Goal: Task Accomplishment & Management: Manage account settings

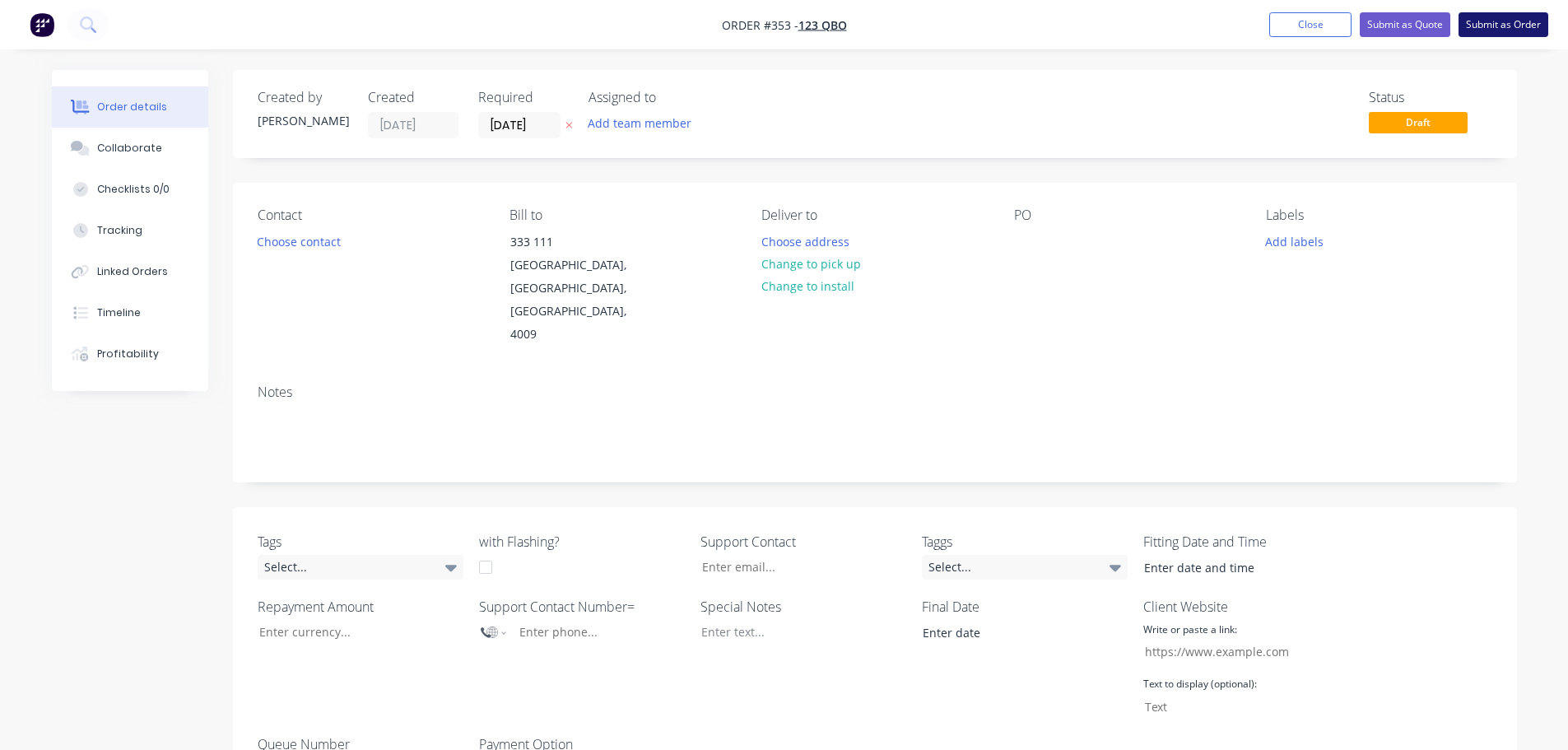
click at [1505, 28] on button "Submit as Order" at bounding box center [1502, 24] width 90 height 24
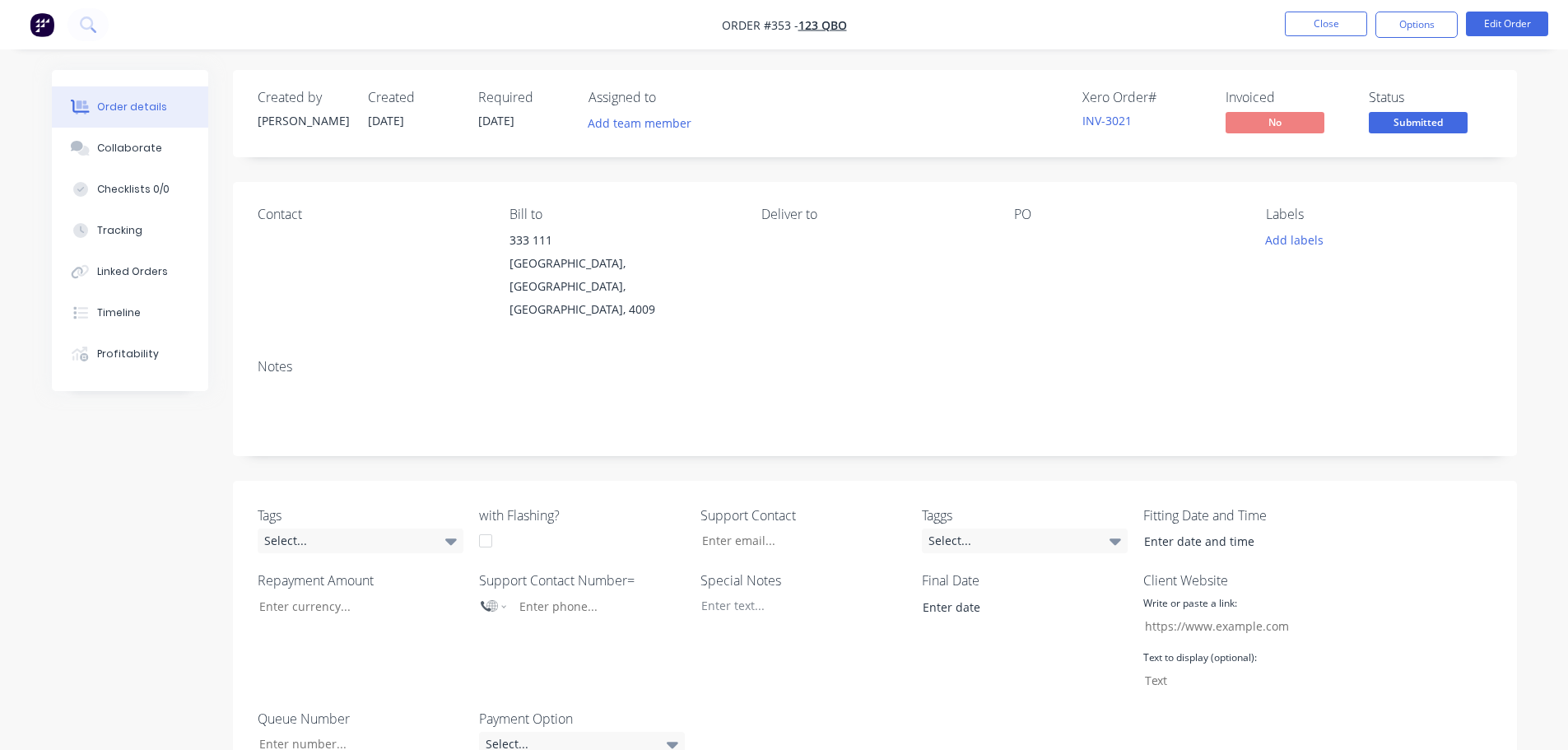
click at [1401, 7] on nav "Order #353 - 123 QBO Close Options Edit Order" at bounding box center [784, 24] width 1568 height 49
click at [1402, 26] on button "Options" at bounding box center [1416, 24] width 82 height 26
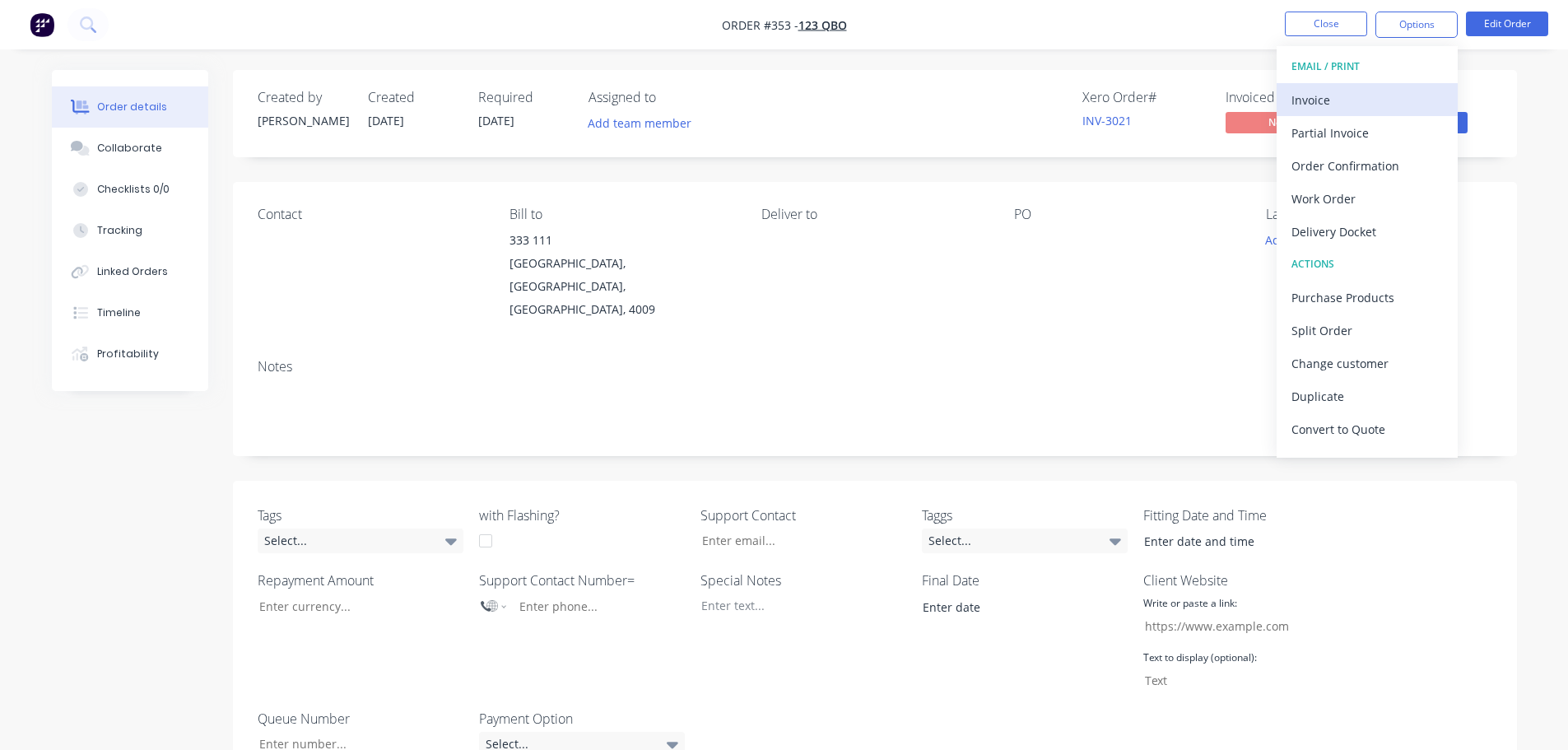
click at [1376, 95] on div "Invoice" at bounding box center [1366, 100] width 151 height 24
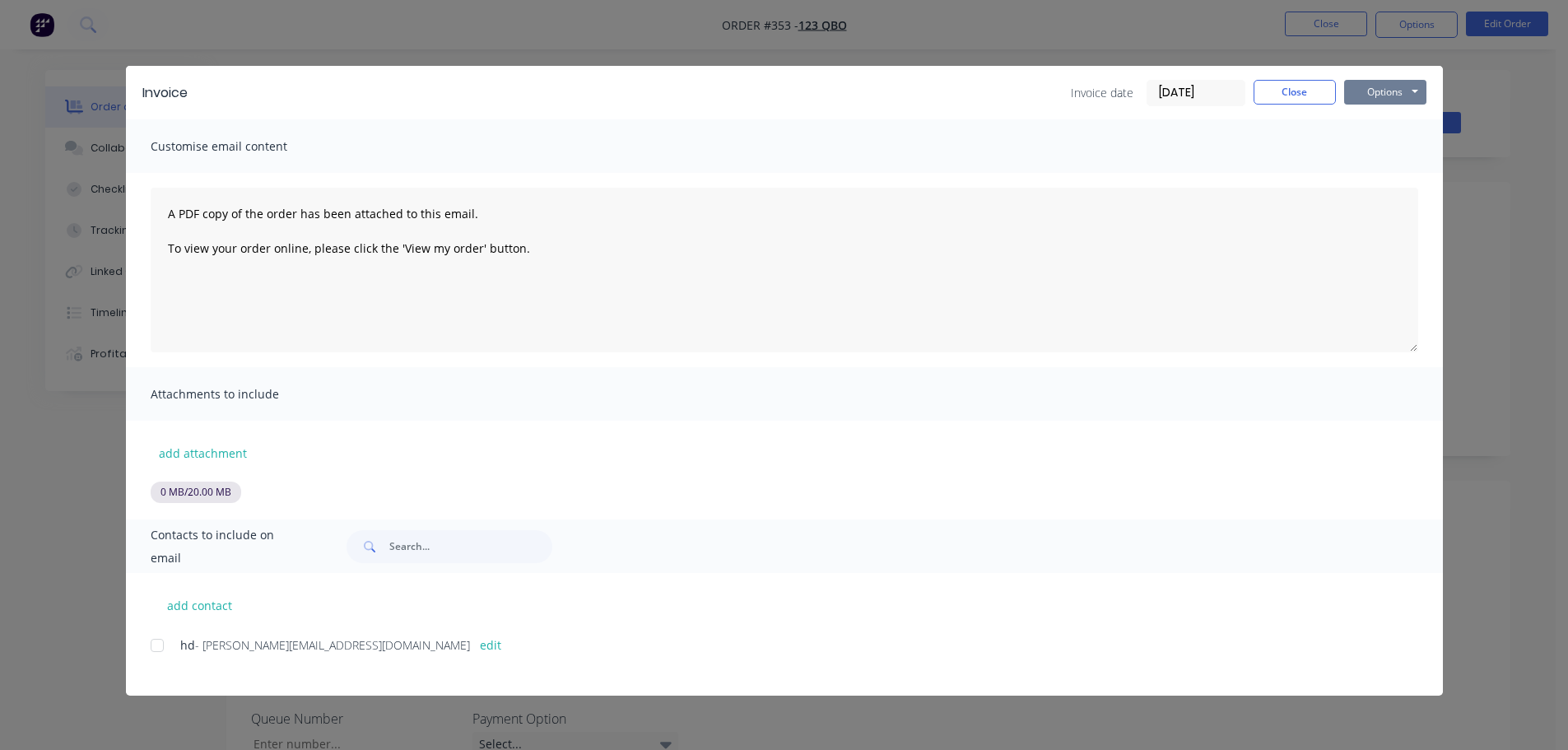
click at [1388, 97] on button "Options" at bounding box center [1385, 92] width 82 height 24
click at [1396, 148] on button "Print" at bounding box center [1397, 148] width 106 height 27
click at [1281, 96] on button "Close" at bounding box center [1294, 92] width 82 height 24
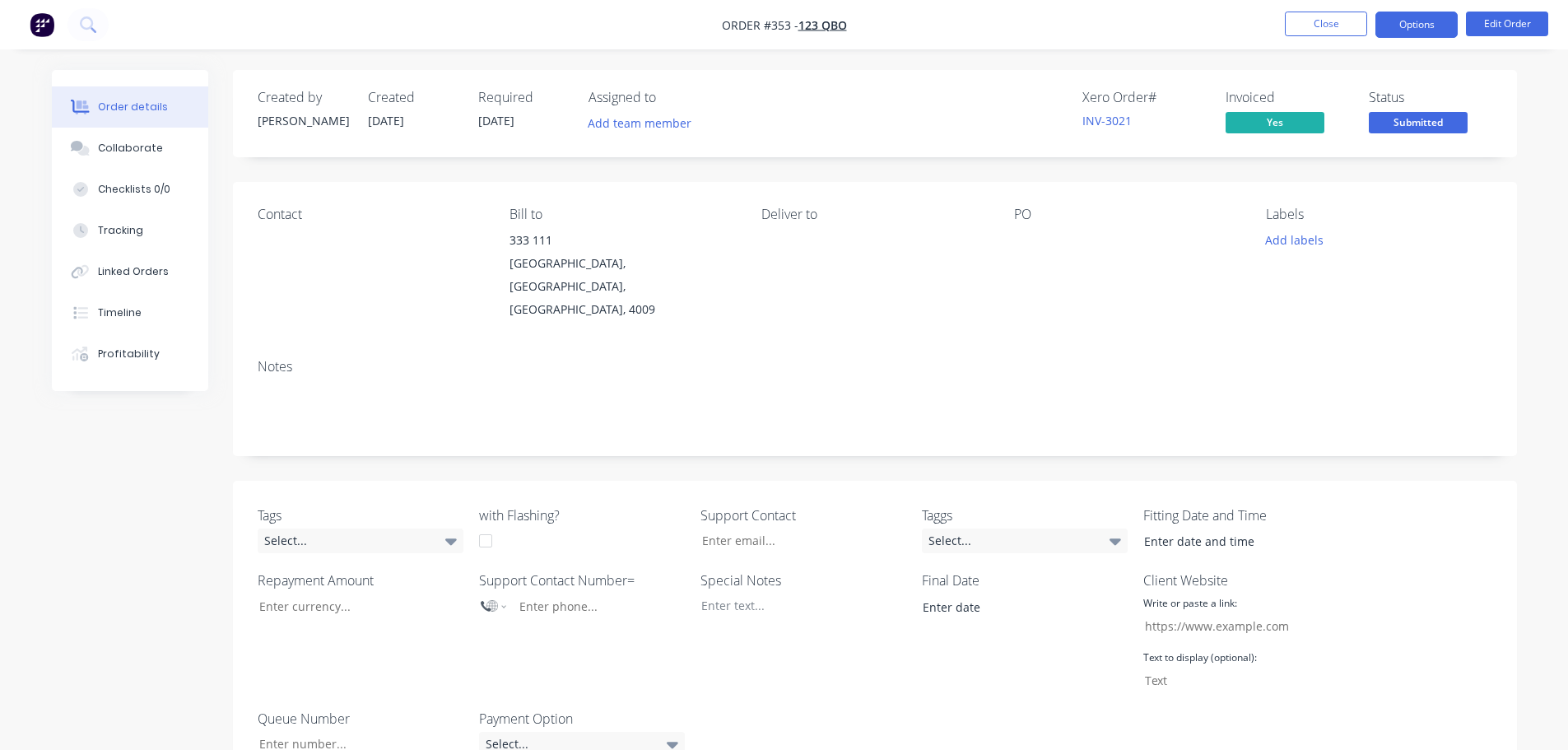
click at [1416, 17] on button "Options" at bounding box center [1416, 24] width 82 height 26
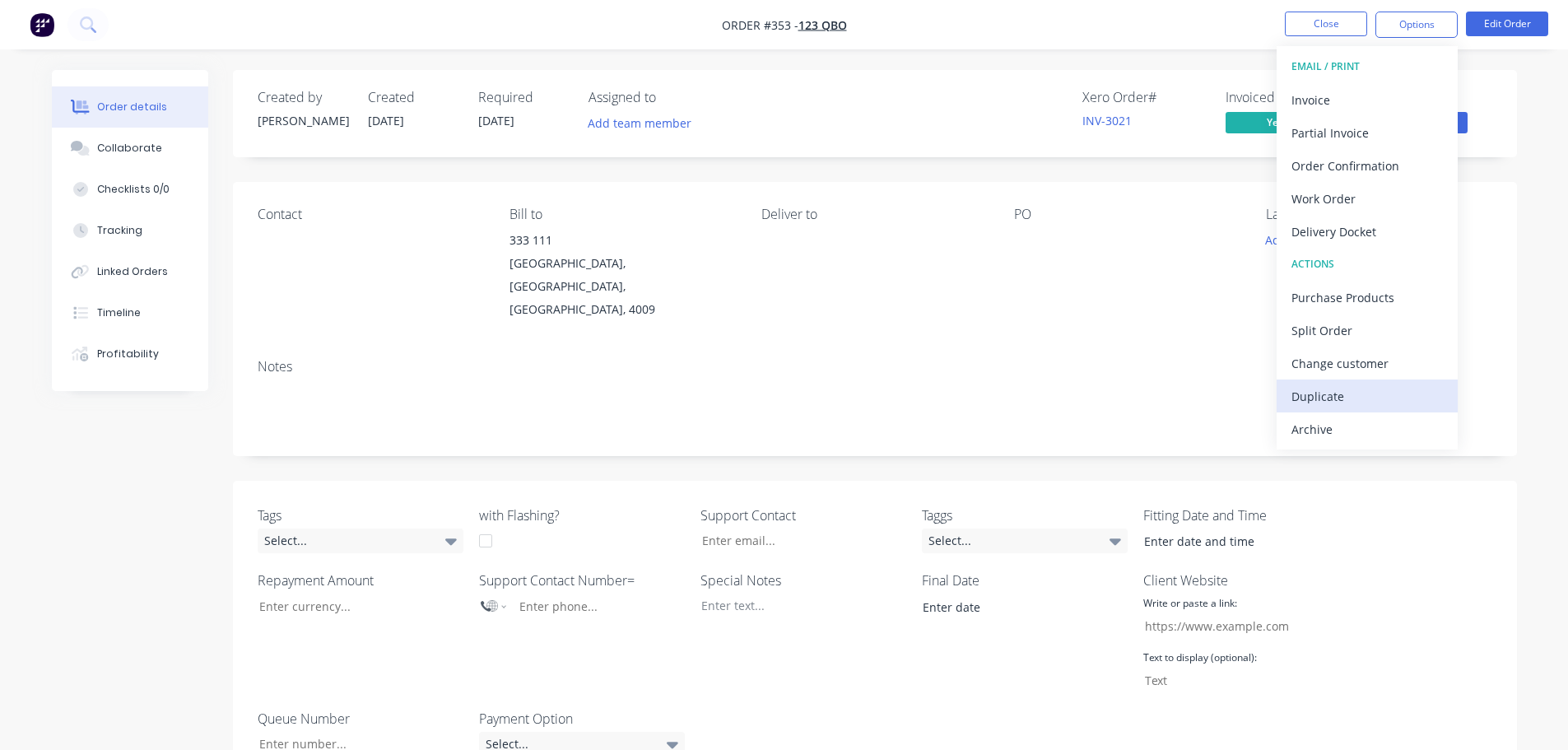
click at [1337, 385] on div "Duplicate" at bounding box center [1366, 396] width 151 height 24
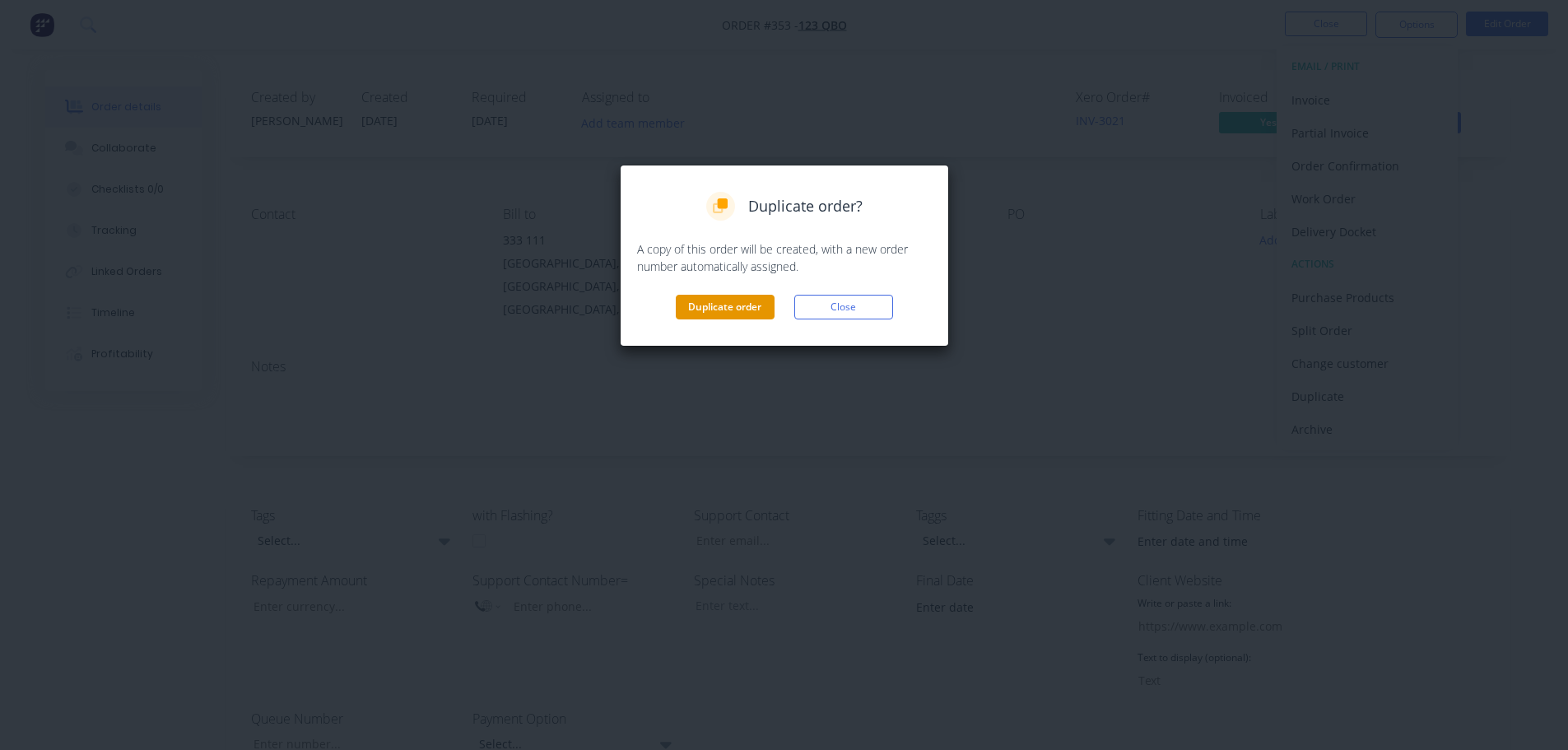
click at [701, 296] on button "Duplicate order" at bounding box center [725, 307] width 99 height 24
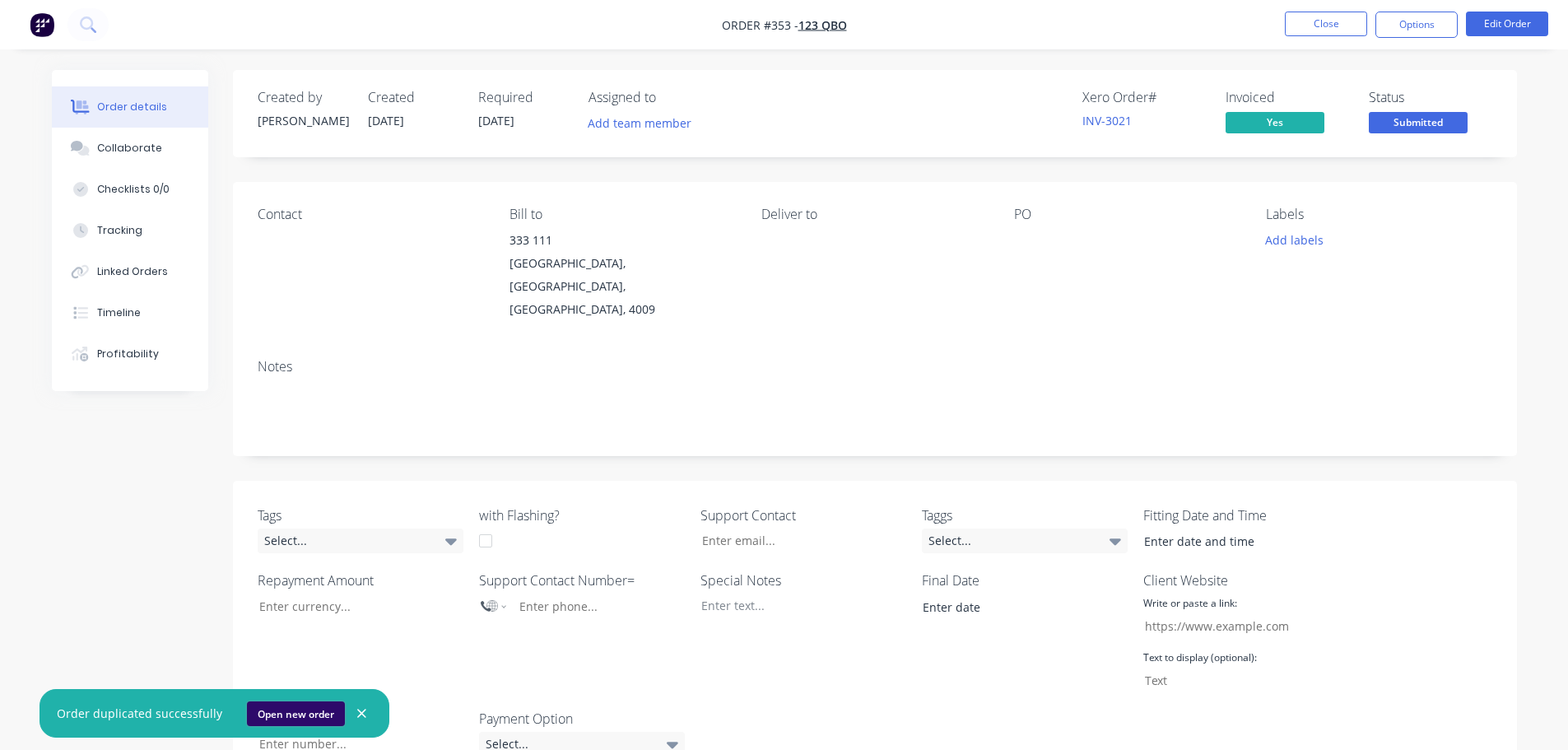
click at [287, 712] on button "Open new order" at bounding box center [295, 713] width 98 height 24
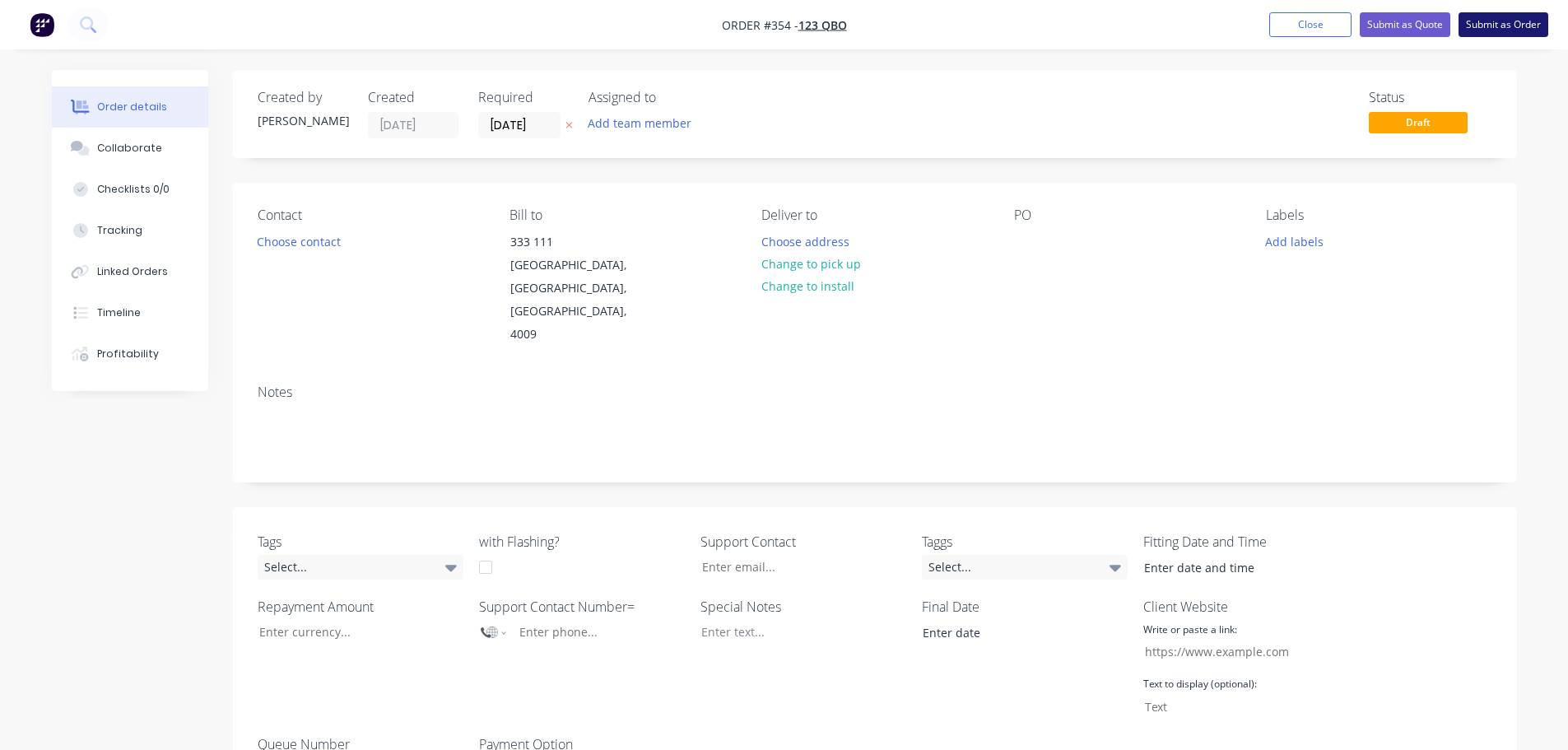
click at [1496, 21] on button "Submit as Order" at bounding box center [1502, 24] width 90 height 24
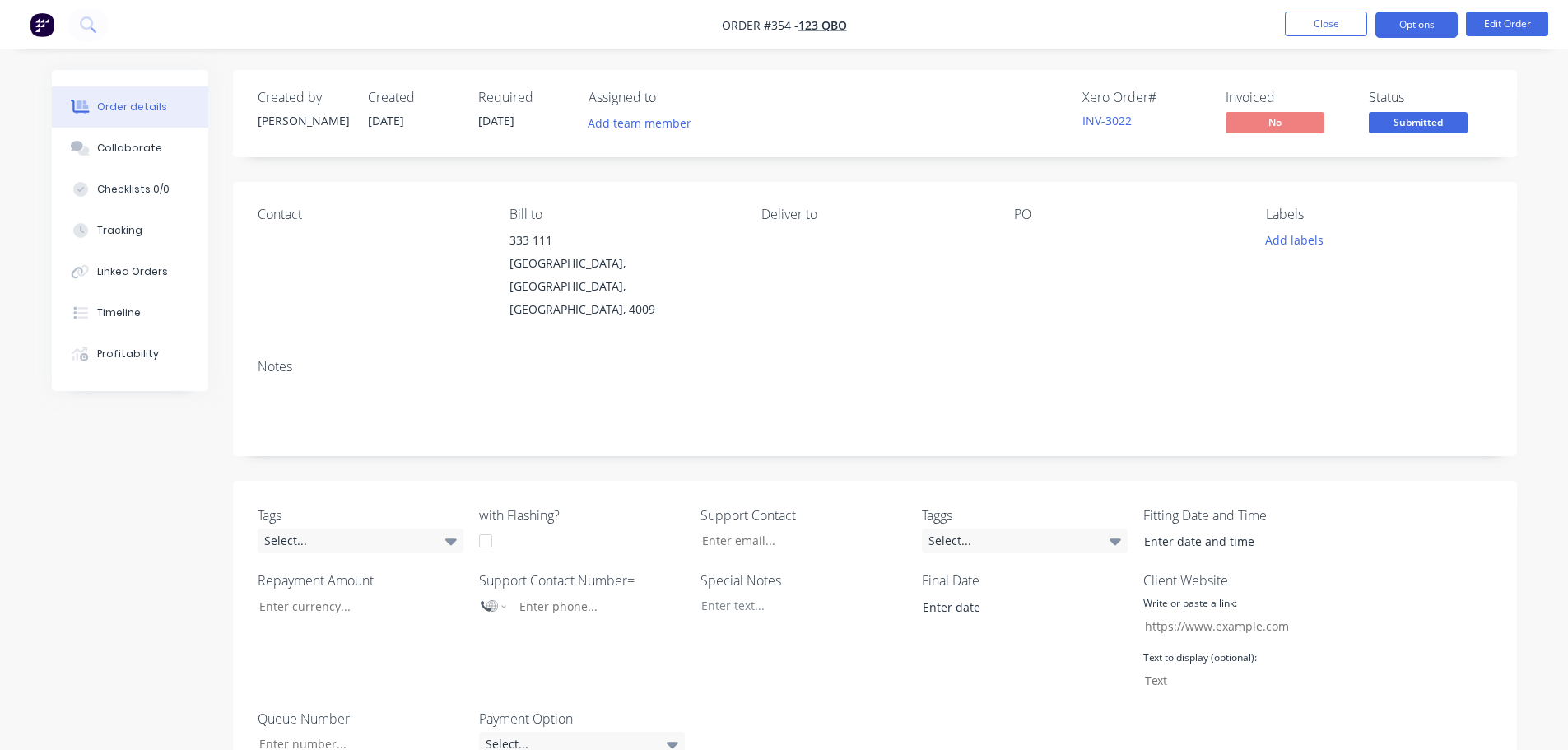
click at [1435, 31] on button "Options" at bounding box center [1416, 24] width 82 height 26
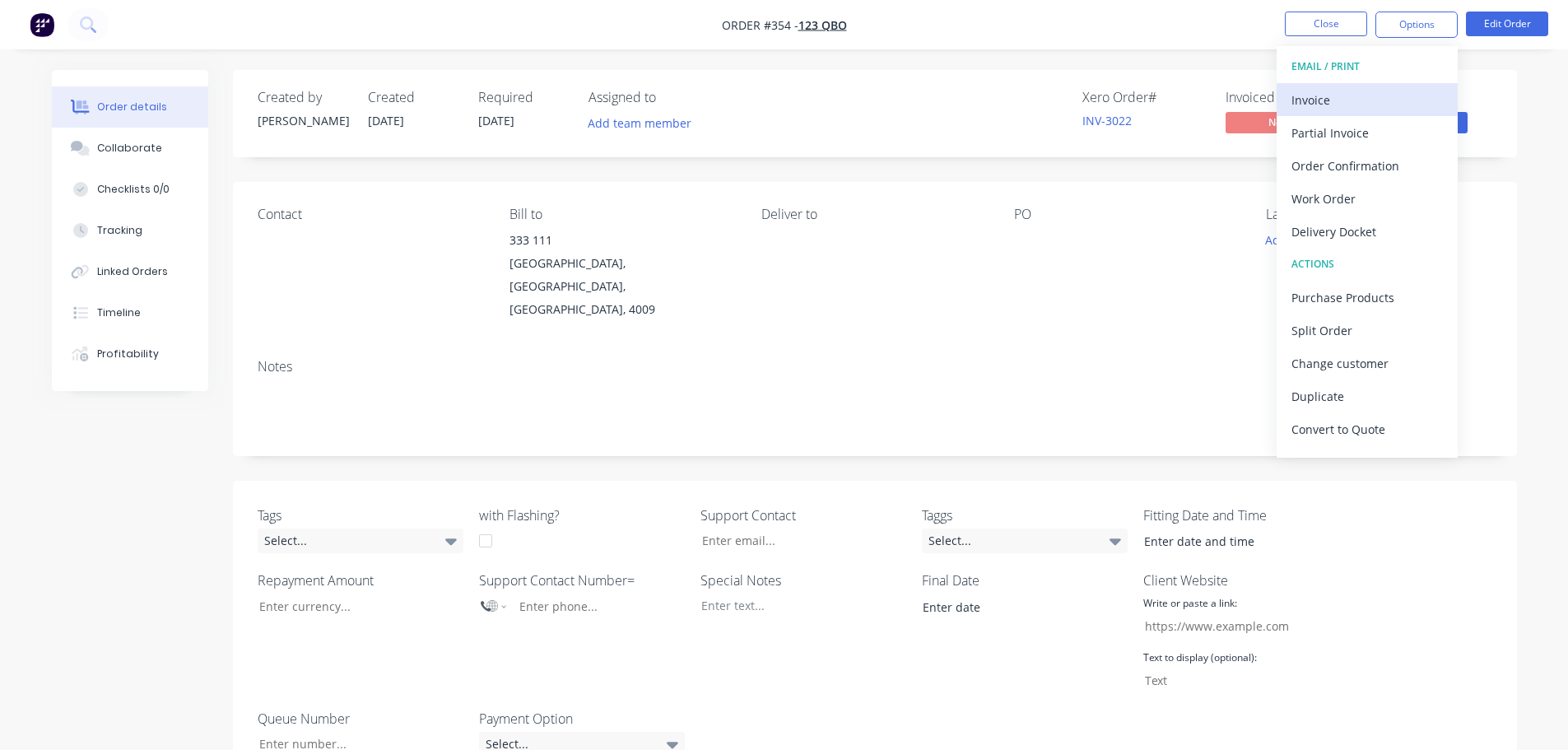
click at [1370, 92] on div "Invoice" at bounding box center [1366, 100] width 151 height 24
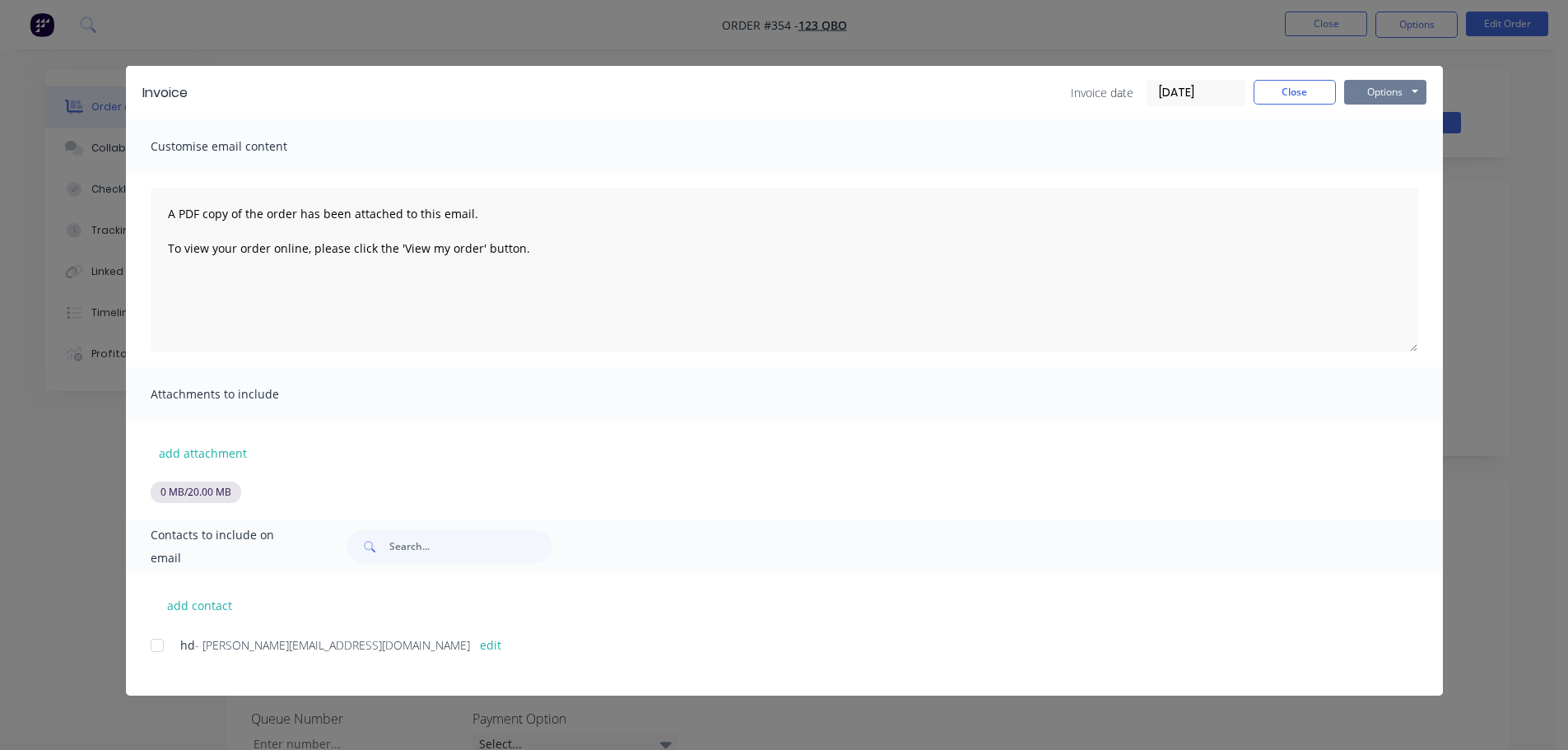
click at [1392, 86] on button "Options" at bounding box center [1385, 92] width 82 height 24
click at [1389, 150] on button "Print" at bounding box center [1397, 148] width 106 height 27
click at [1296, 87] on button "Close" at bounding box center [1294, 92] width 82 height 24
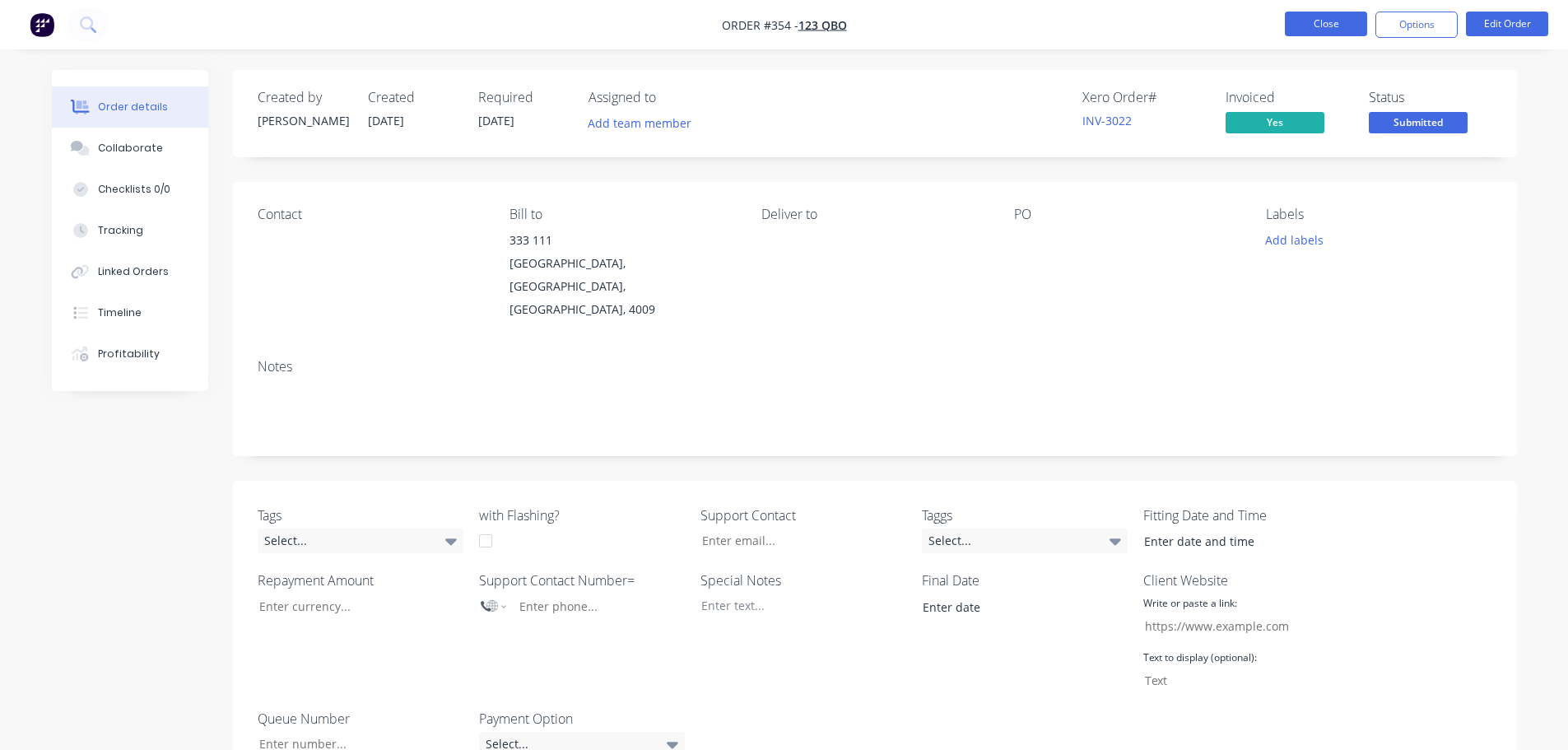
click at [1334, 34] on button "Close" at bounding box center [1326, 24] width 82 height 24
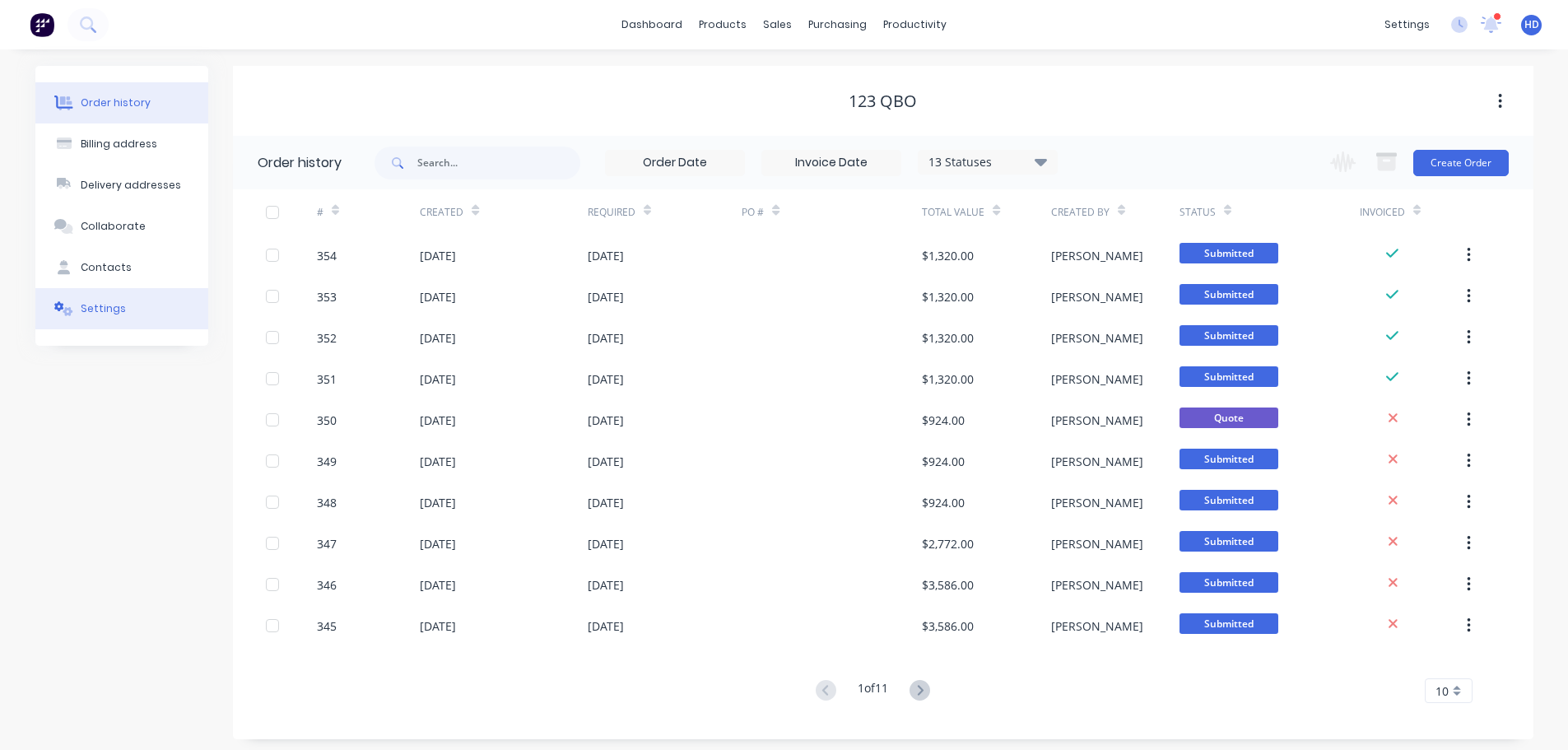
click at [113, 308] on div "Settings" at bounding box center [103, 309] width 45 height 15
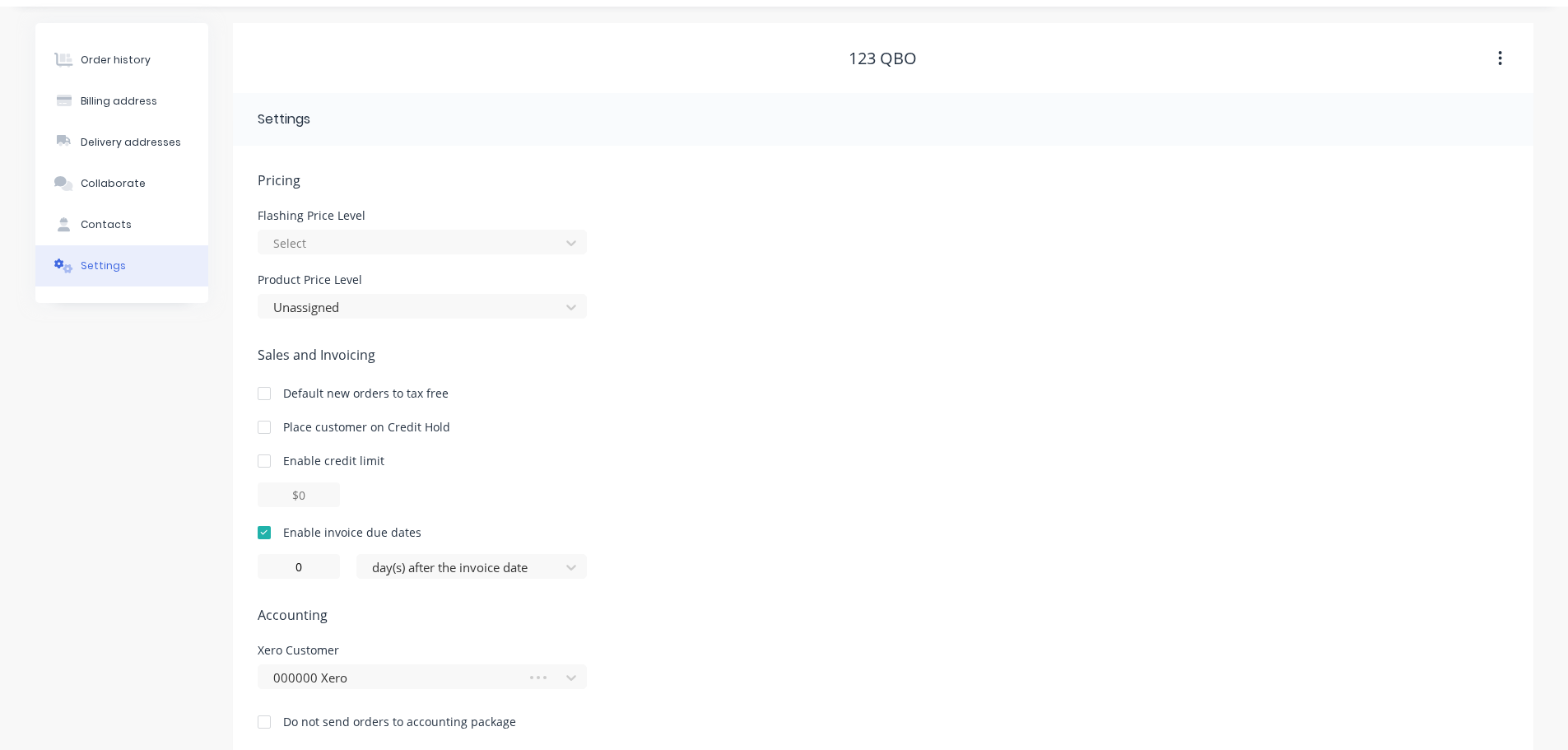
scroll to position [66, 0]
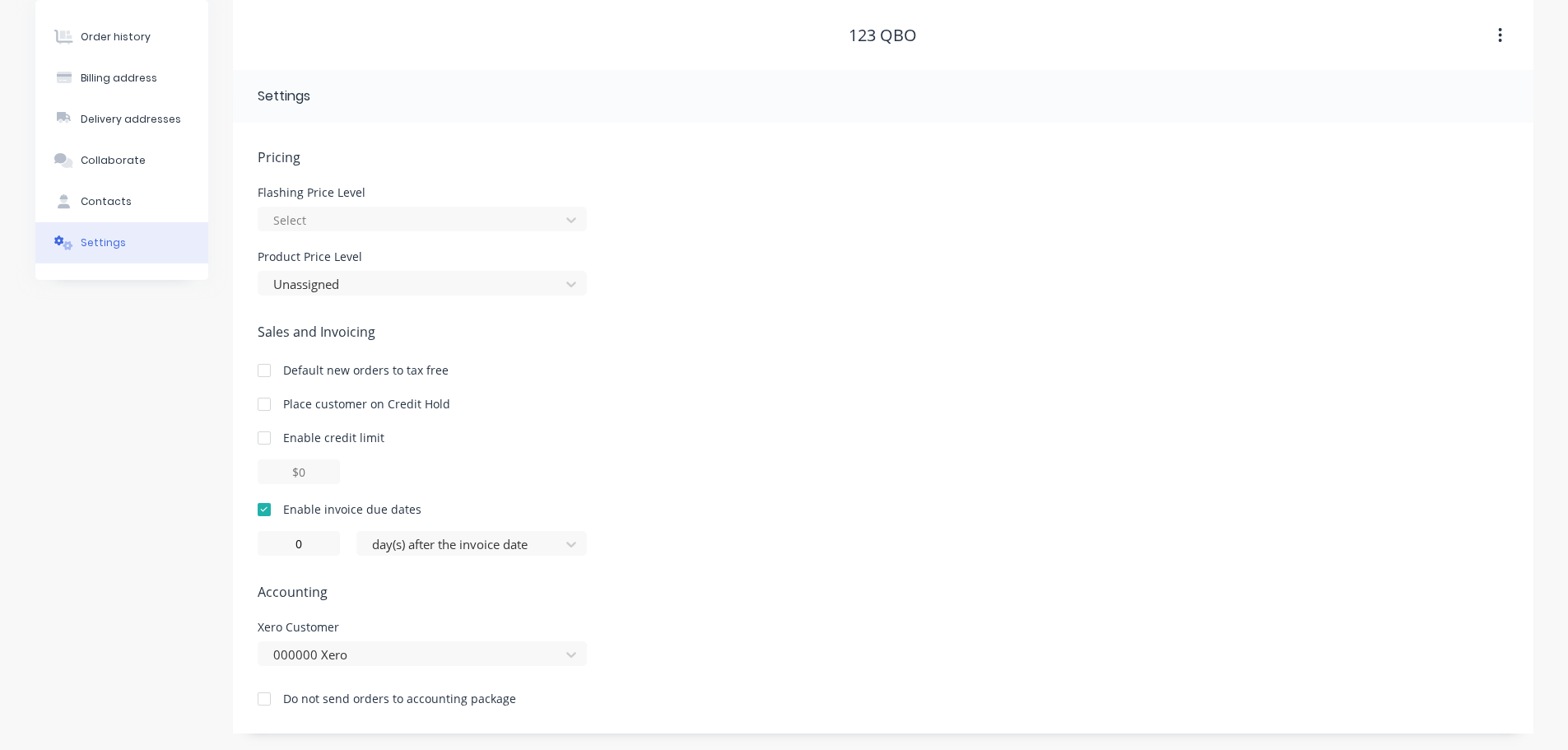
click at [257, 509] on div at bounding box center [264, 510] width 33 height 33
click at [972, 404] on div "Place customer on Credit Hold" at bounding box center [883, 404] width 1251 height 17
click at [127, 27] on button "Order history" at bounding box center [121, 37] width 173 height 41
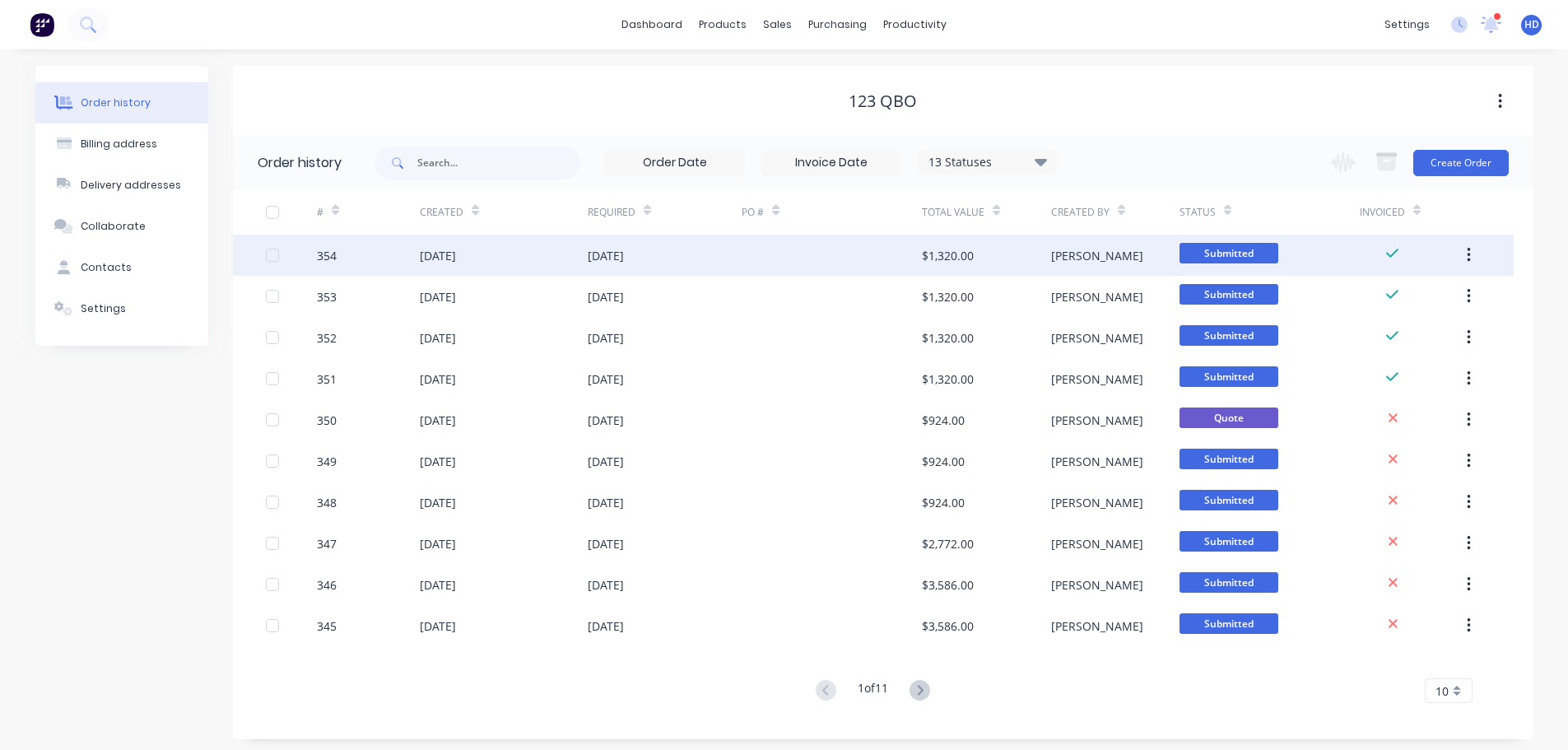
click at [275, 256] on div at bounding box center [273, 255] width 33 height 33
click at [1472, 264] on button "button" at bounding box center [1468, 255] width 38 height 30
click at [1410, 330] on div "Duplicate" at bounding box center [1409, 330] width 127 height 24
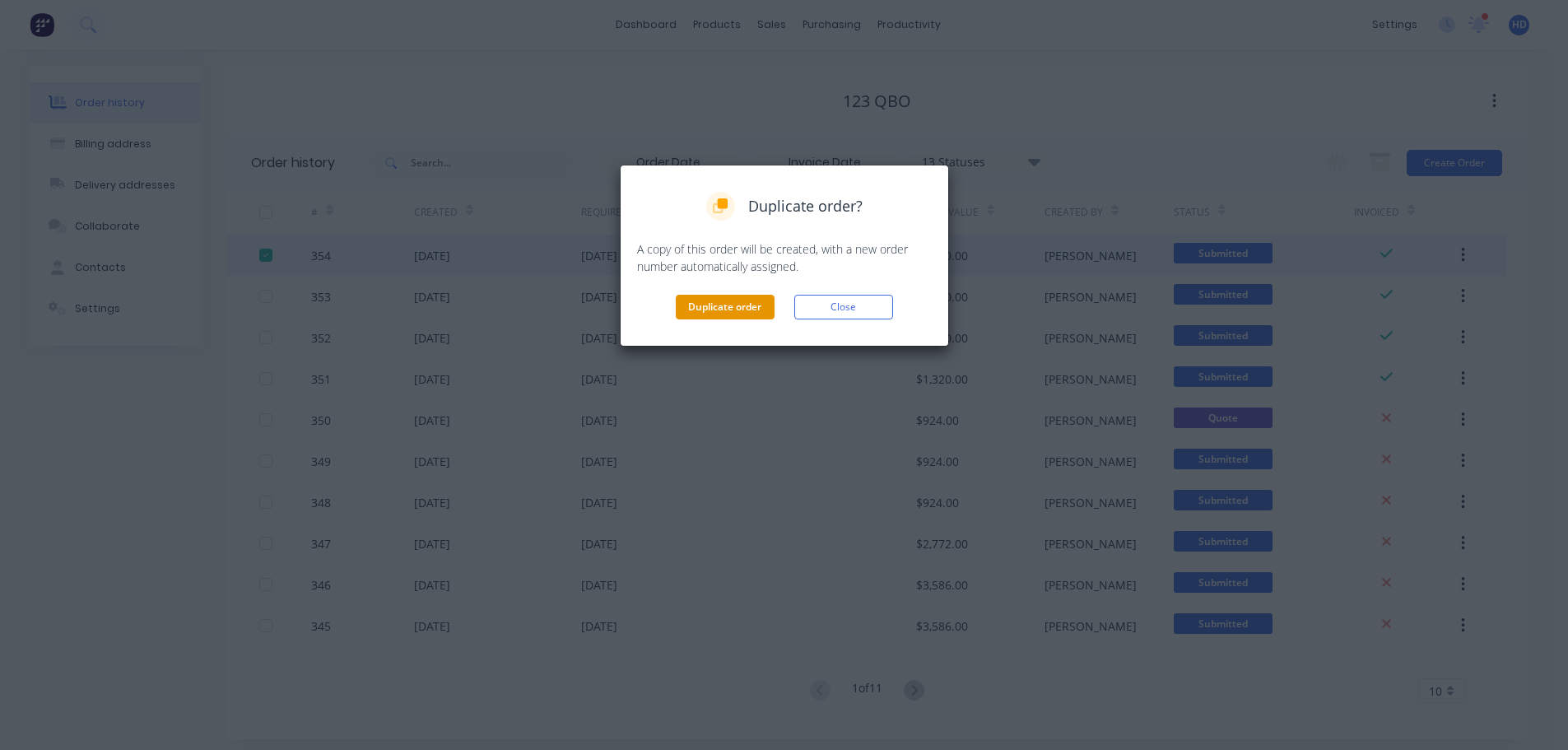
click at [751, 299] on button "Duplicate order" at bounding box center [725, 307] width 99 height 24
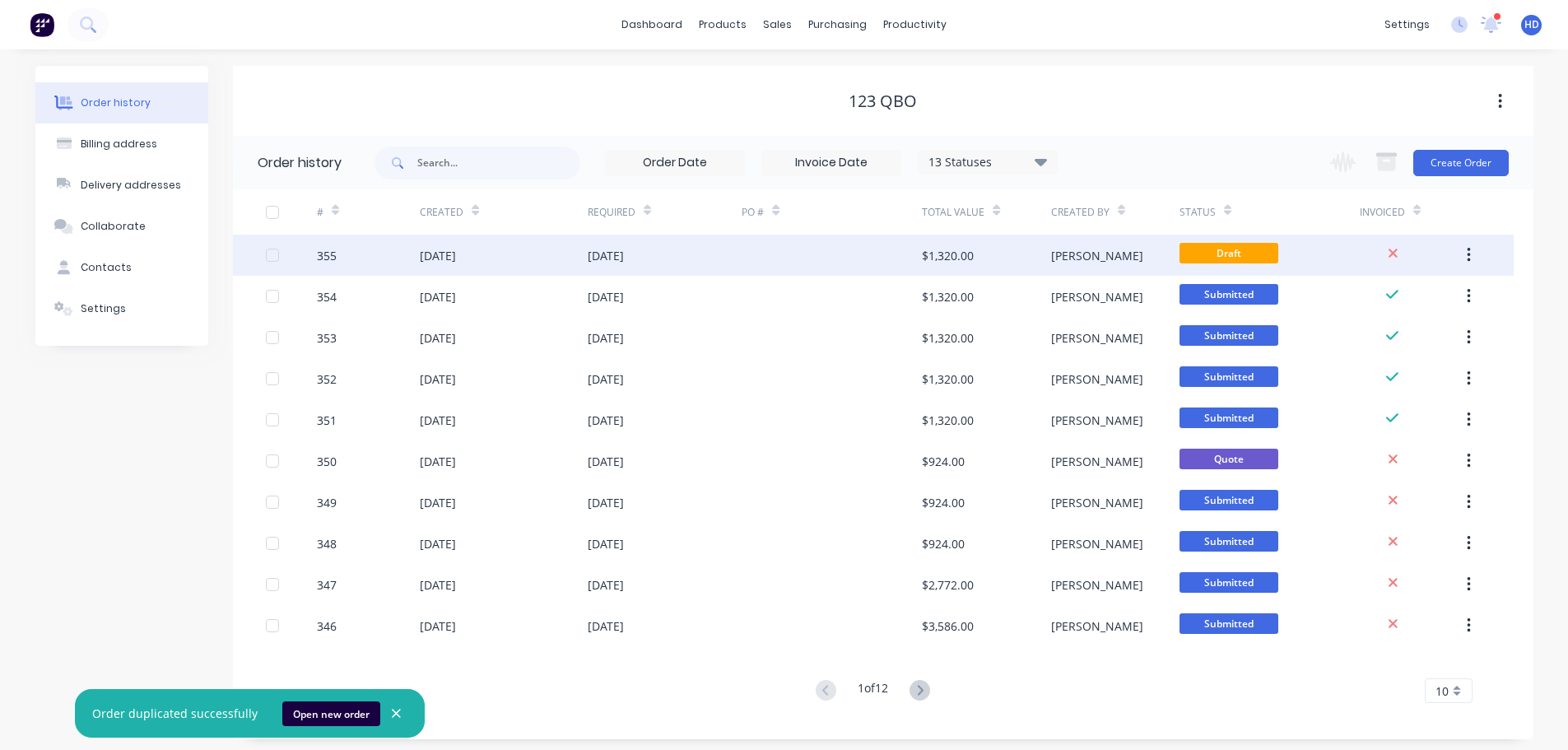
click at [753, 258] on div at bounding box center [831, 254] width 180 height 41
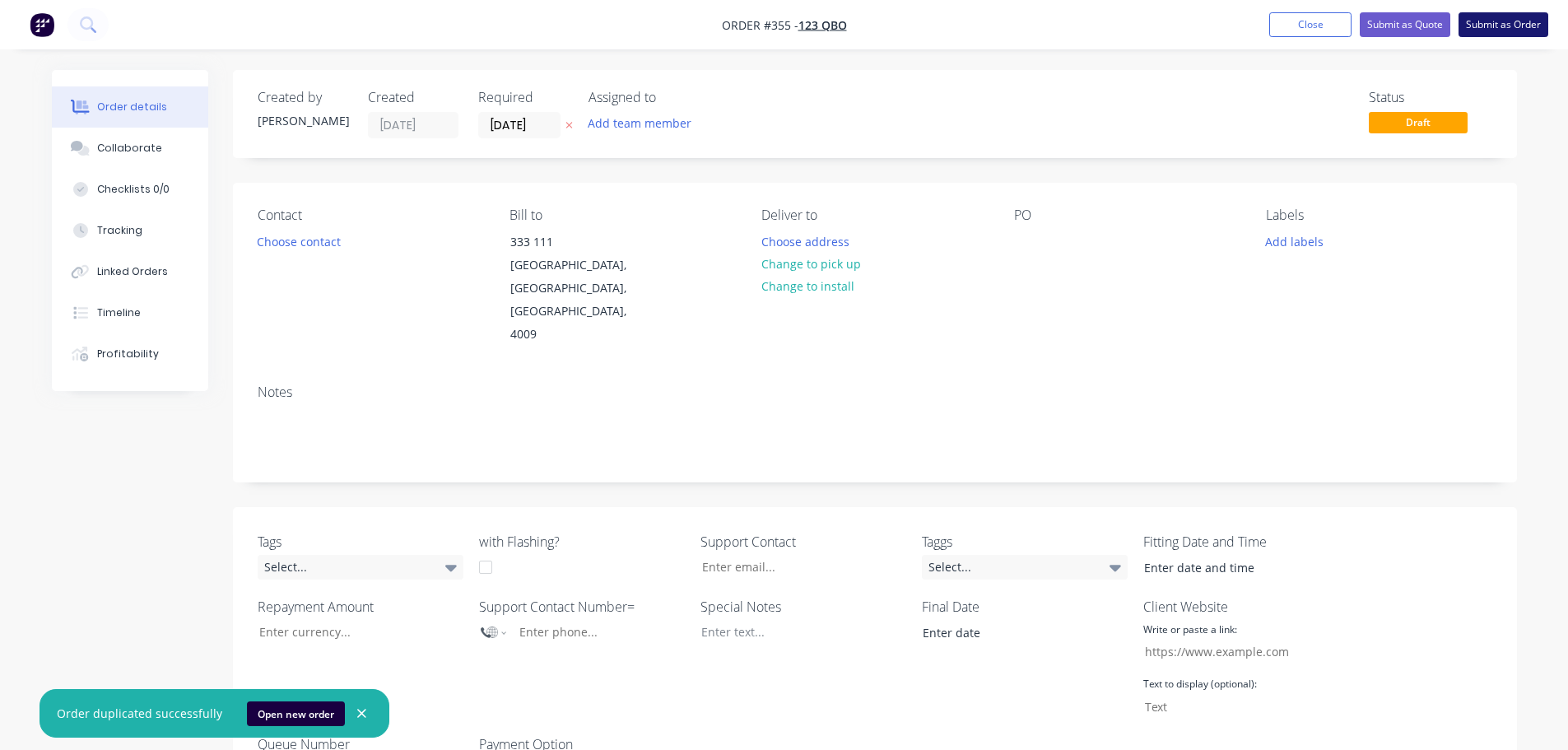
click at [1476, 31] on button "Submit as Order" at bounding box center [1502, 24] width 90 height 24
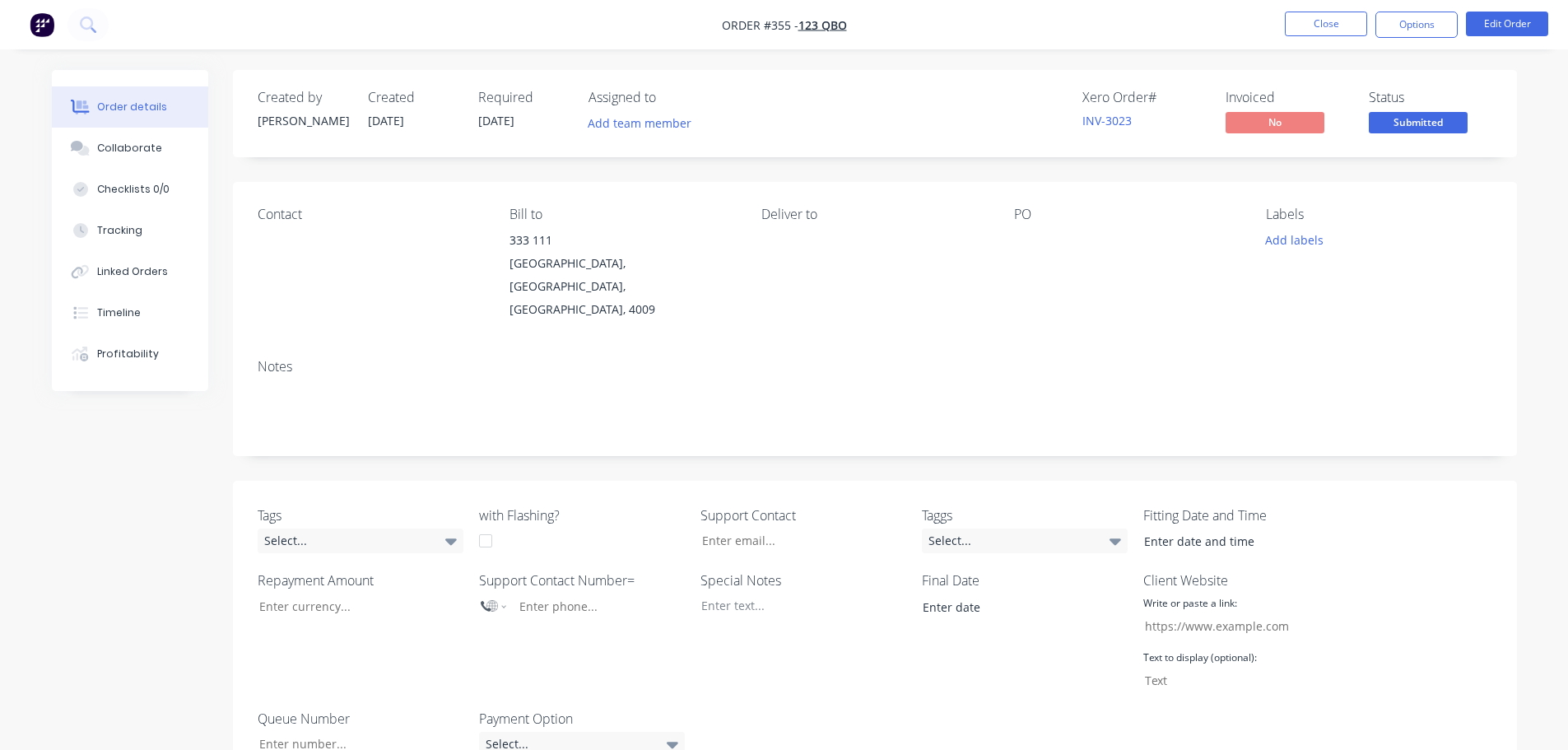
click at [1403, 38] on nav "Order #355 - 123 QBO Close Options Edit Order" at bounding box center [784, 24] width 1568 height 49
click at [1405, 35] on button "Options" at bounding box center [1416, 24] width 82 height 26
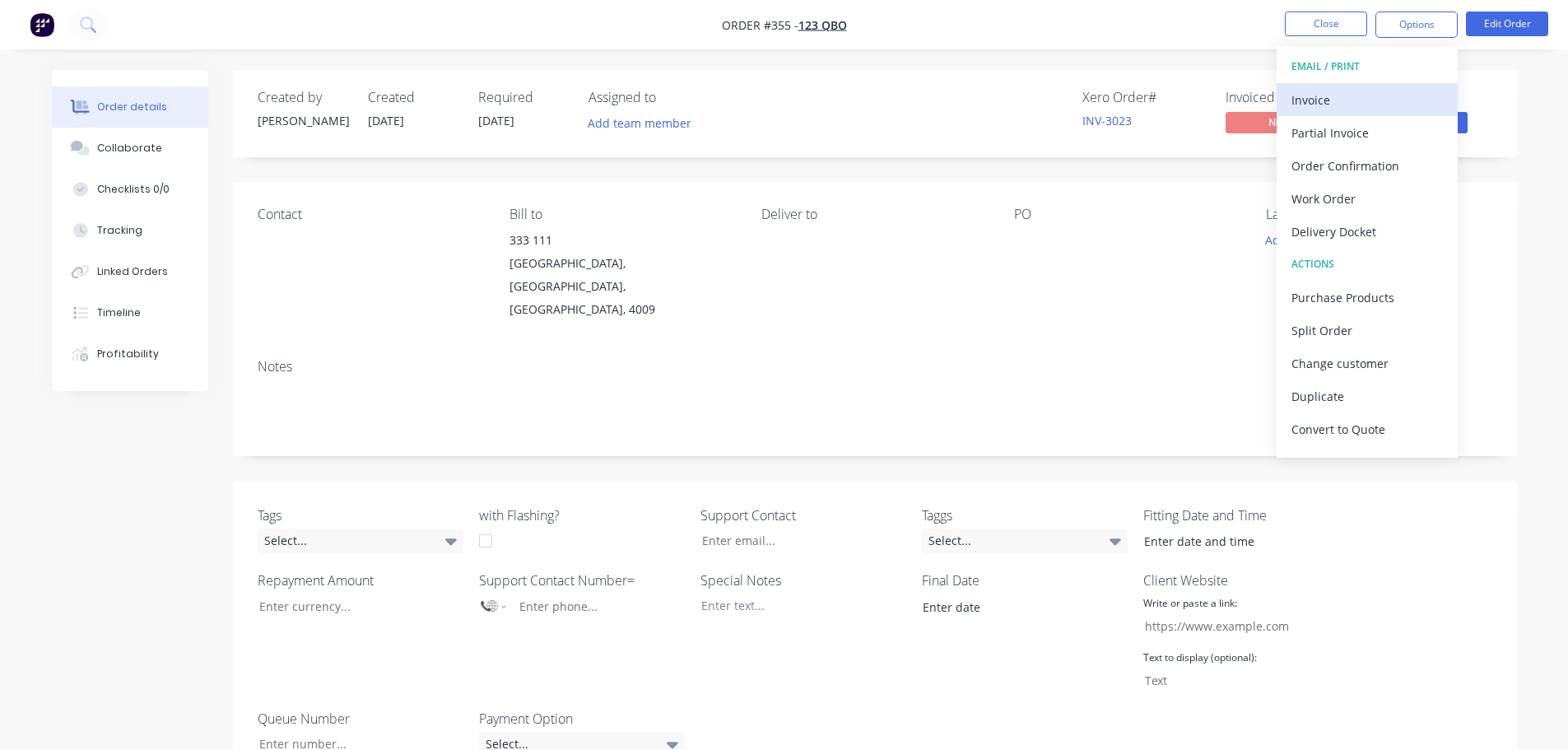
click at [1396, 98] on div "Invoice" at bounding box center [1366, 100] width 151 height 24
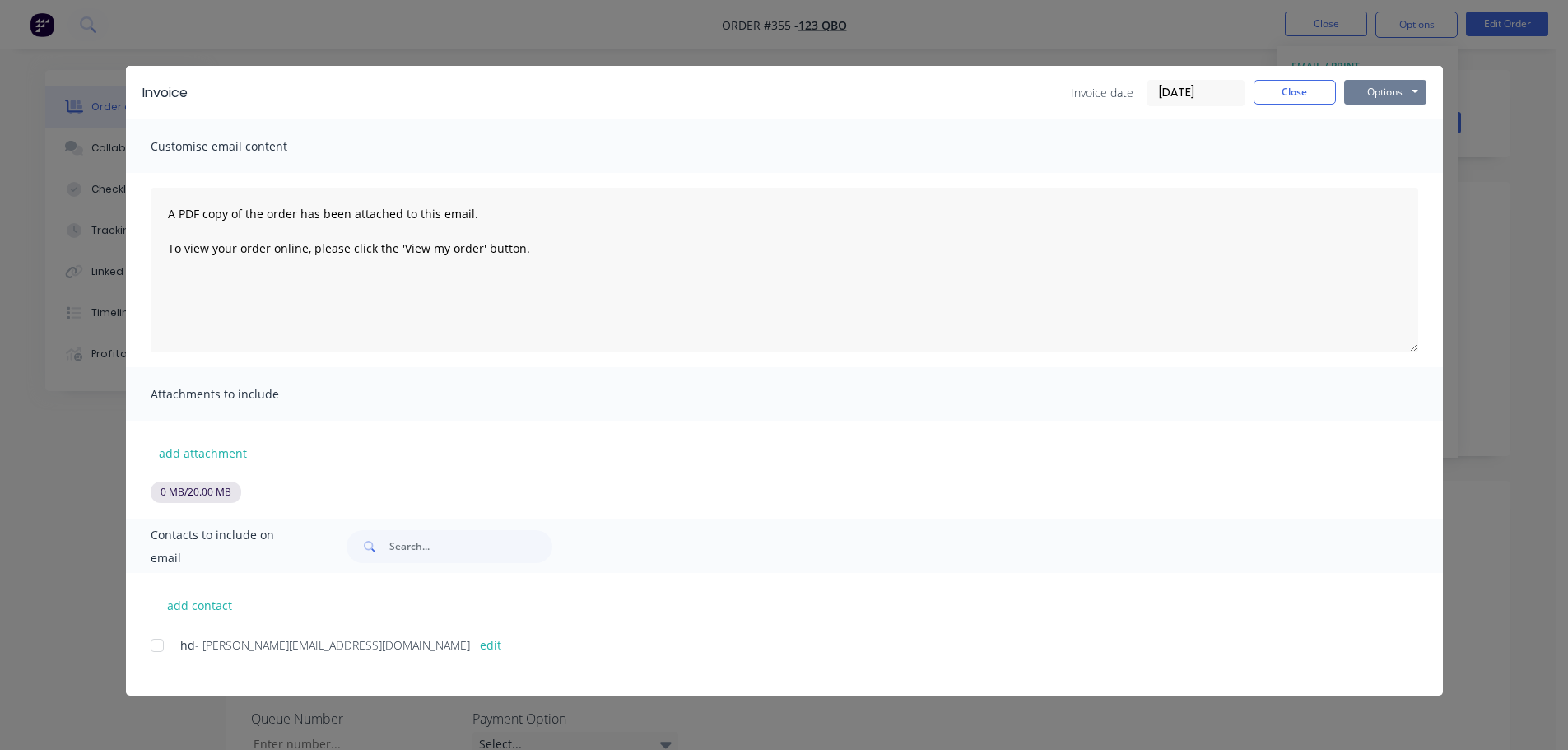
click at [1404, 87] on button "Options" at bounding box center [1385, 92] width 82 height 24
click at [1396, 149] on button "Print" at bounding box center [1397, 148] width 106 height 27
click at [1269, 87] on button "Close" at bounding box center [1294, 92] width 82 height 24
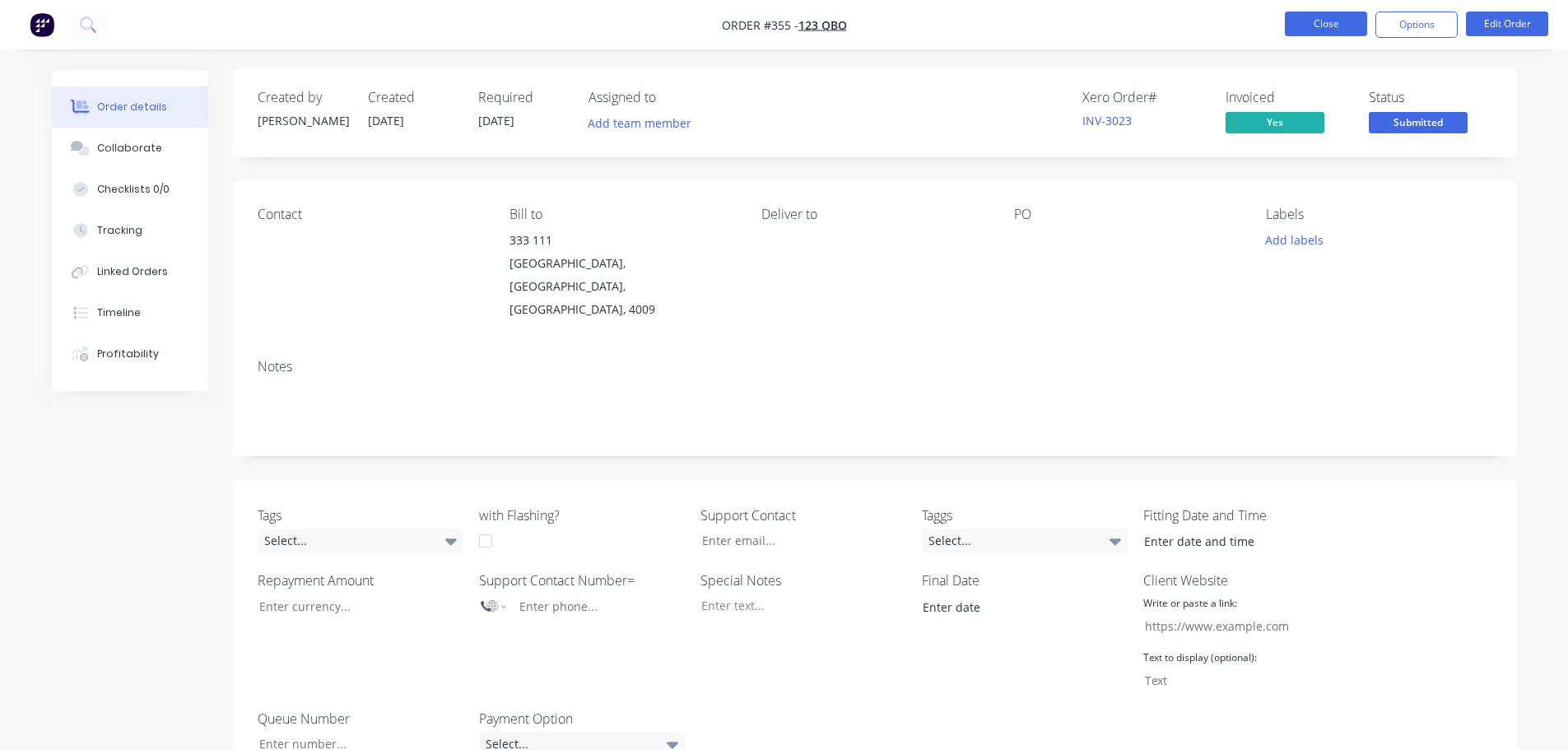
click at [1310, 24] on button "Close" at bounding box center [1326, 24] width 82 height 24
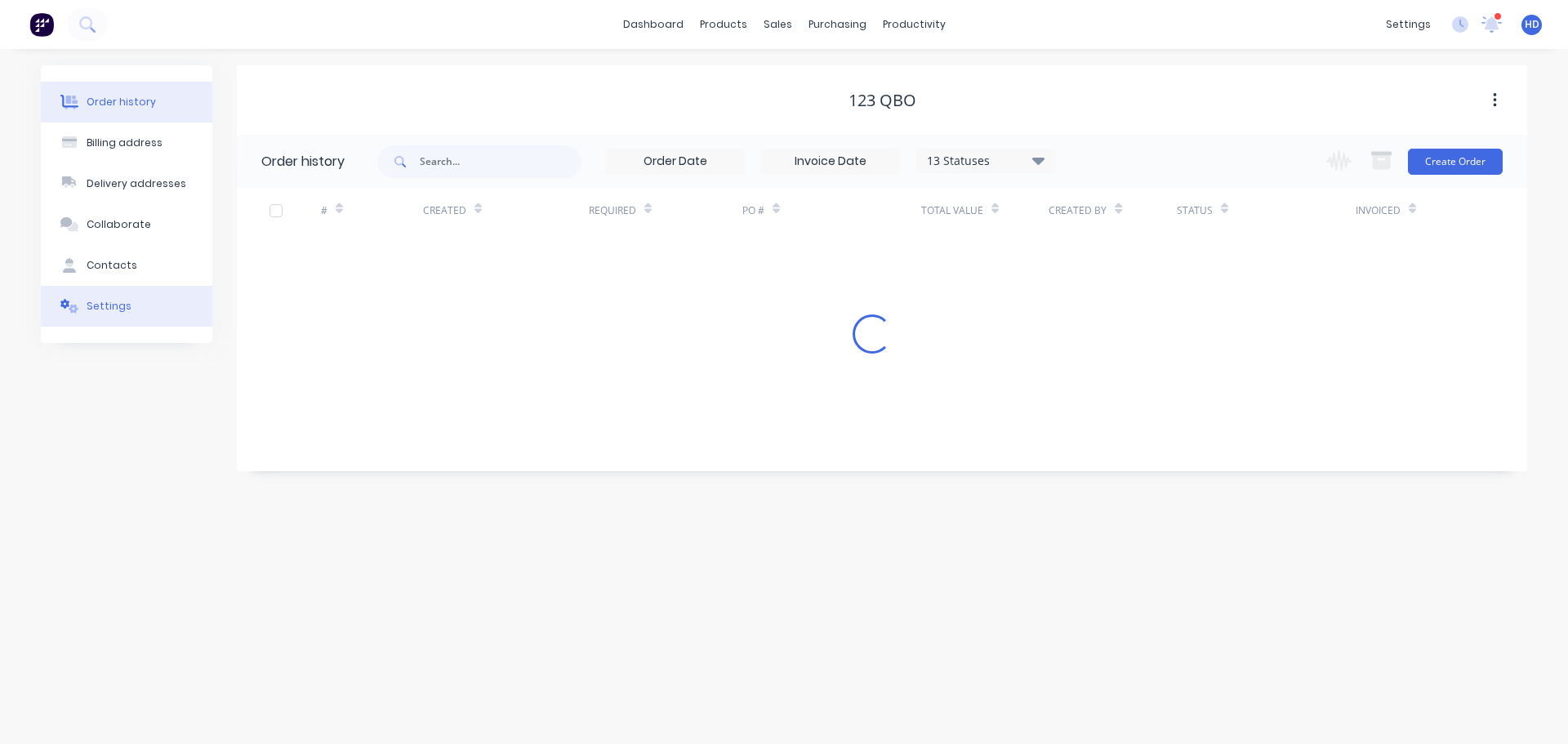
click at [131, 324] on button "Settings" at bounding box center [127, 306] width 172 height 41
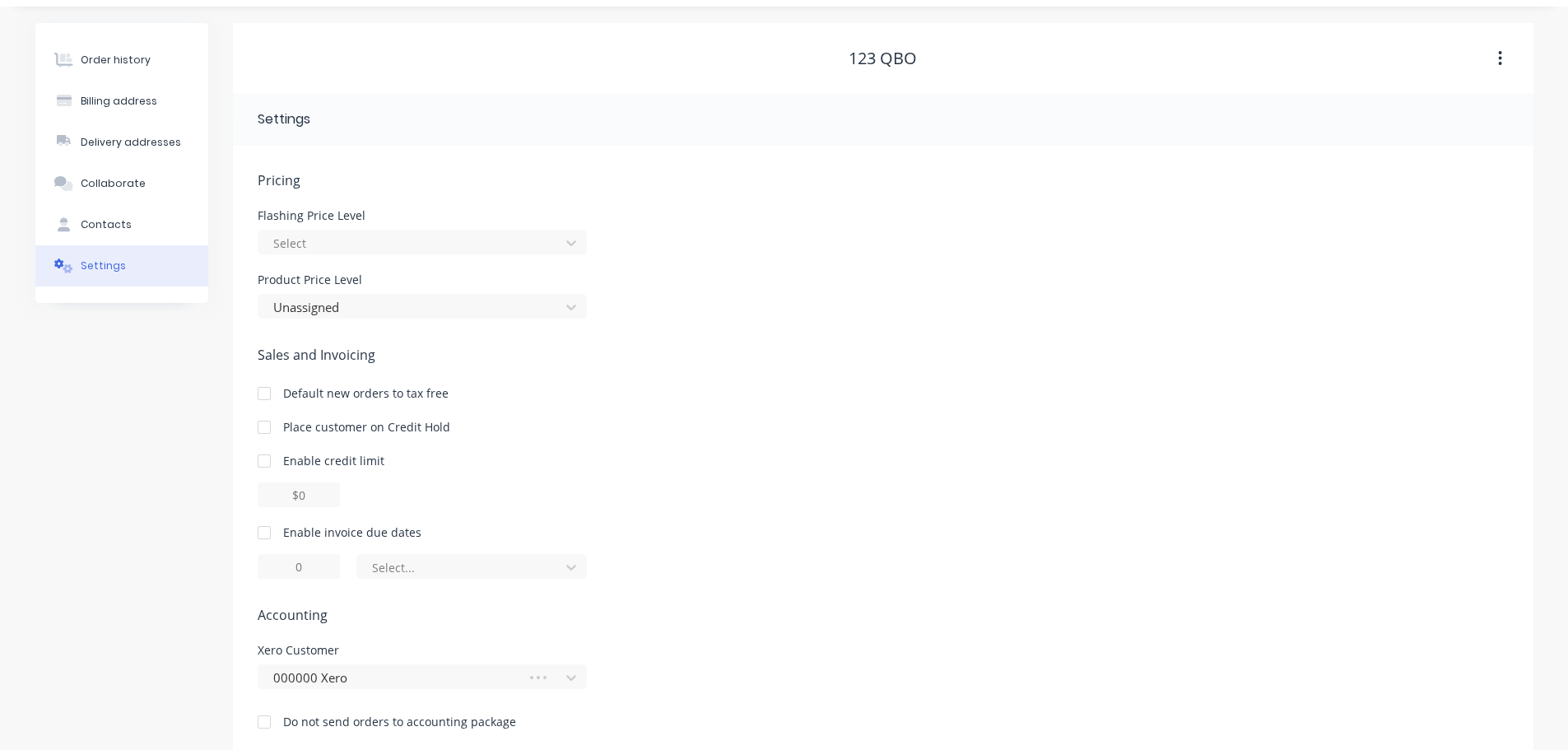
scroll to position [66, 0]
